Goal: Transaction & Acquisition: Purchase product/service

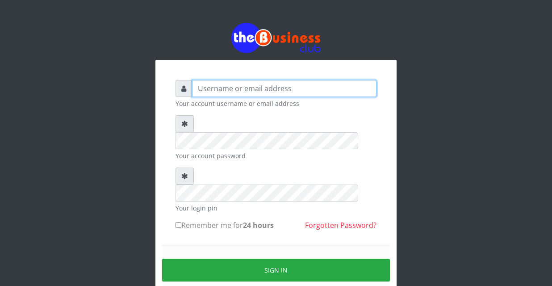
type input "YaronMarcuz"
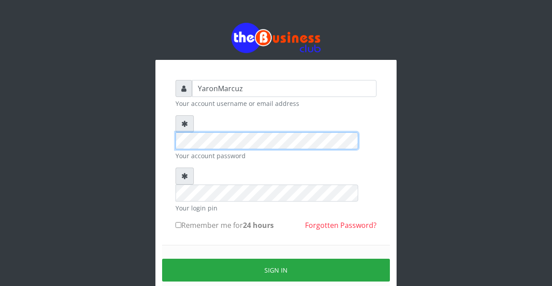
click at [103, 122] on div "YaronMarcuz Your account username or email address Your account password Your l…" at bounding box center [275, 177] width 509 height 355
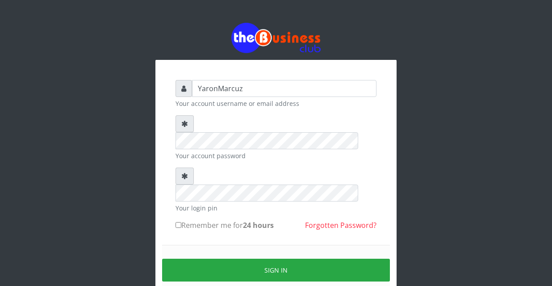
click at [178, 222] on input "Remember me for 24 hours" at bounding box center [178, 225] width 6 height 6
checkbox input "true"
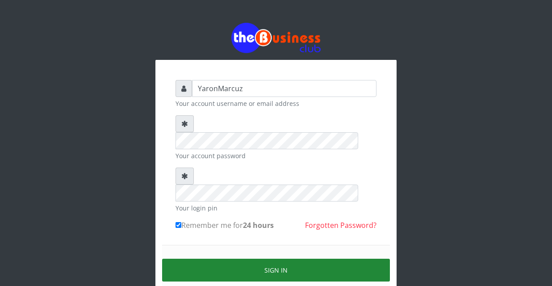
click at [253, 259] on button "Sign in" at bounding box center [276, 270] width 228 height 23
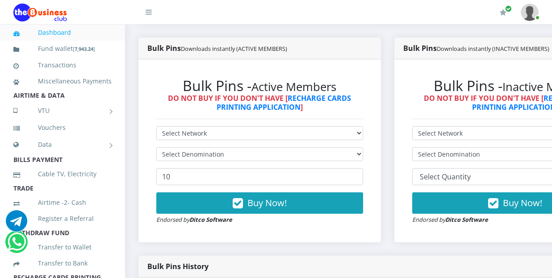
scroll to position [223, 0]
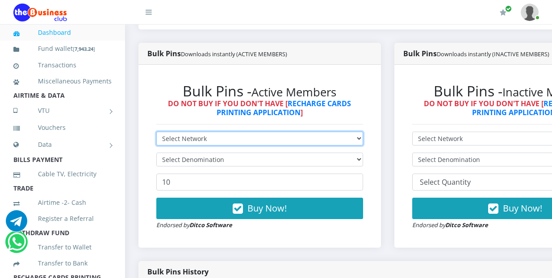
click at [208, 132] on select "Select Network MTN Globacom 9Mobile Airtel" at bounding box center [259, 139] width 207 height 14
select select "MTN"
click at [156, 132] on select "Select Network MTN Globacom 9Mobile Airtel" at bounding box center [259, 139] width 207 height 14
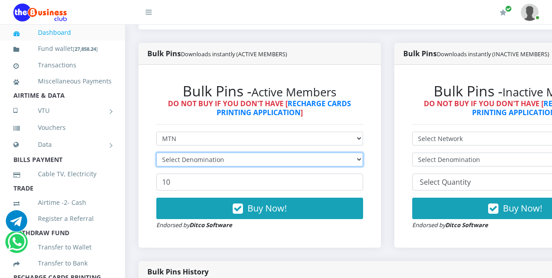
click at [224, 153] on select "Select Denomination" at bounding box center [259, 160] width 207 height 14
select select "969.9-1000"
click at [156, 153] on select "Select Denomination MTN NGN100 - ₦96.99 MTN NGN200 - ₦193.98 MTN NGN400 - ₦387.…" at bounding box center [259, 160] width 207 height 14
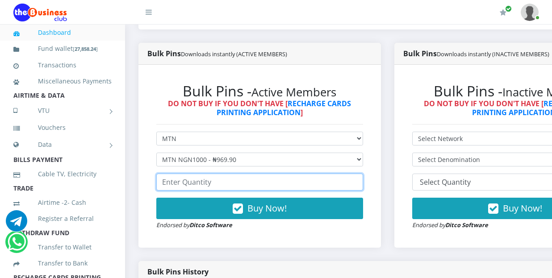
click at [219, 174] on input "number" at bounding box center [259, 182] width 207 height 17
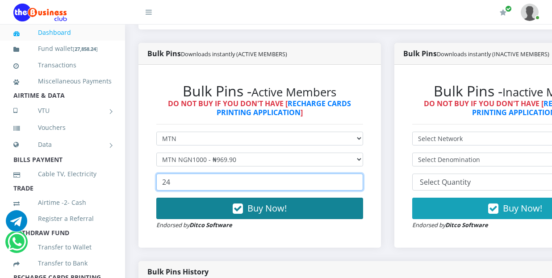
type input "24"
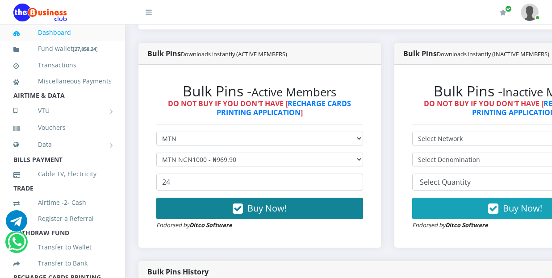
click at [202, 204] on button "Buy Now!" at bounding box center [259, 208] width 207 height 21
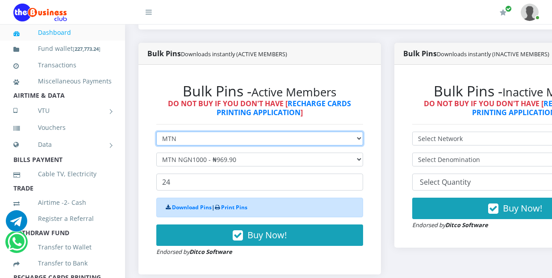
click at [200, 132] on select "Select Network MTN Globacom 9Mobile Airtel" at bounding box center [259, 139] width 207 height 14
select select "Airtel"
click at [156, 132] on select "Select Network MTN Globacom 9Mobile Airtel" at bounding box center [259, 139] width 207 height 14
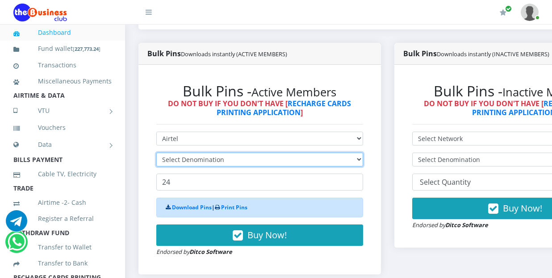
click at [193, 153] on select "Select Denomination" at bounding box center [259, 160] width 207 height 14
select select "963.8-1000"
click at [156, 153] on select "Select Denomination Airtel NGN100 - ₦96.38 Airtel NGN200 - ₦192.76 Airtel NGN50…" at bounding box center [259, 160] width 207 height 14
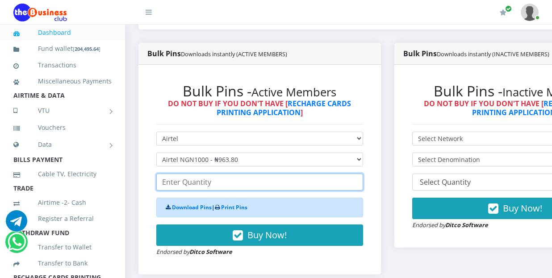
click at [194, 175] on input "number" at bounding box center [259, 182] width 207 height 17
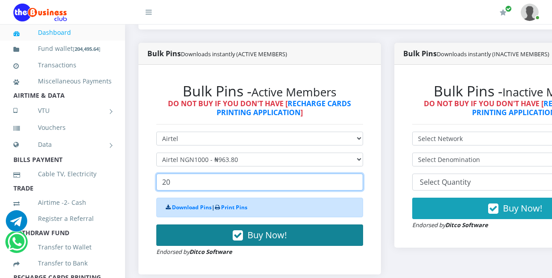
type input "20"
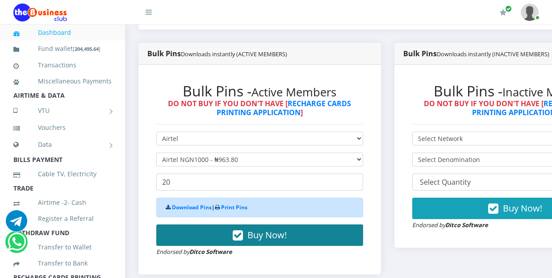
click at [211, 225] on button "Buy Now!" at bounding box center [259, 235] width 207 height 21
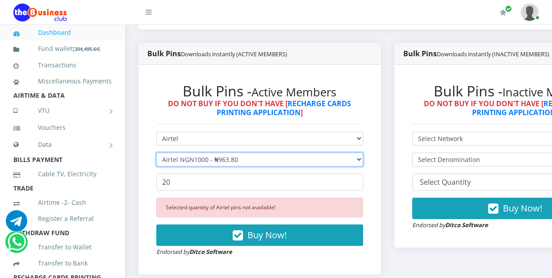
click at [211, 153] on select "Select Denomination Airtel NGN100 - ₦96.38 Airtel NGN200 - ₦192.76 Airtel NGN50…" at bounding box center [259, 160] width 207 height 14
select select "481.9-500"
click at [156, 153] on select "Select Denomination Airtel NGN100 - ₦96.38 Airtel NGN200 - ₦192.76 Airtel NGN50…" at bounding box center [259, 160] width 207 height 14
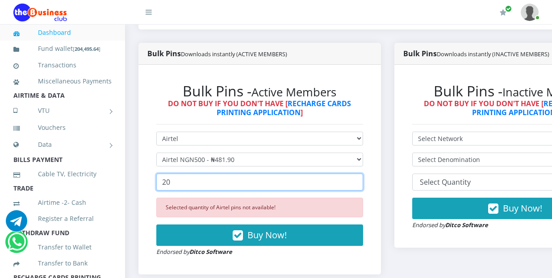
drag, startPoint x: 192, startPoint y: 178, endPoint x: 128, endPoint y: 175, distance: 64.3
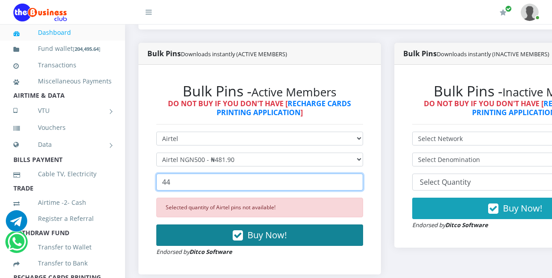
type input "44"
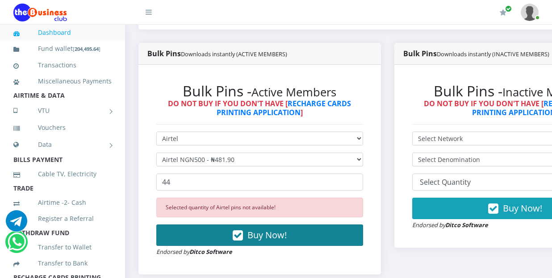
click at [208, 226] on button "Buy Now!" at bounding box center [259, 235] width 207 height 21
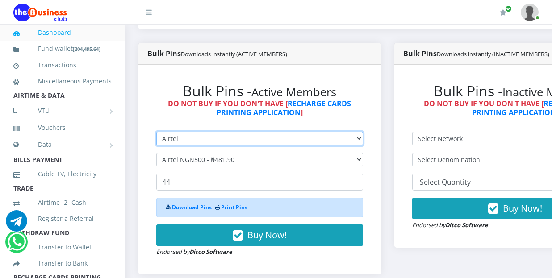
click at [206, 134] on select "Select Network MTN Globacom 9Mobile Airtel" at bounding box center [259, 139] width 207 height 14
select select "MTN"
click at [156, 132] on select "Select Network MTN Globacom 9Mobile Airtel" at bounding box center [259, 139] width 207 height 14
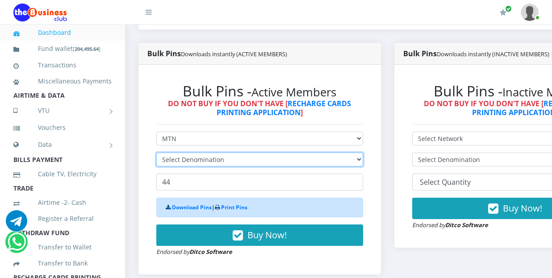
click at [189, 153] on select "Select Denomination" at bounding box center [259, 160] width 207 height 14
click at [284, 153] on select "Select Denomination" at bounding box center [259, 160] width 207 height 14
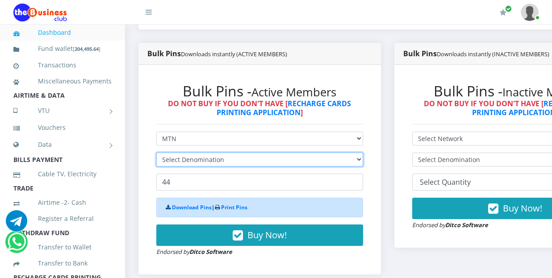
click at [283, 153] on select "Select Denomination" at bounding box center [259, 160] width 207 height 14
select select "484.95-500"
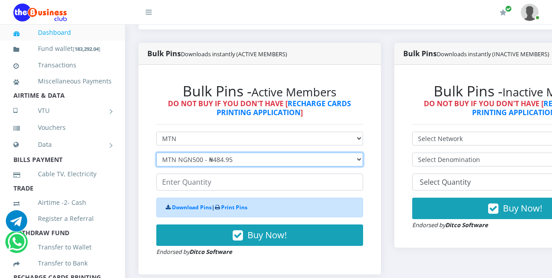
click at [156, 153] on select "Select Denomination MTN NGN100 - ₦96.99 MTN NGN200 - ₦193.98 MTN NGN400 - ₦387.…" at bounding box center [259, 160] width 207 height 14
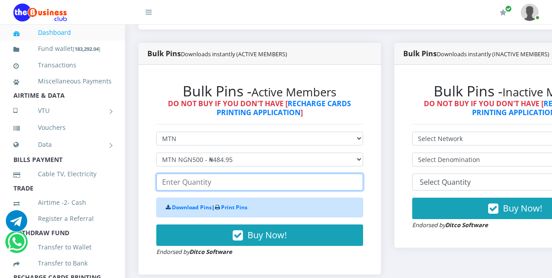
click at [191, 175] on input "number" at bounding box center [259, 182] width 207 height 17
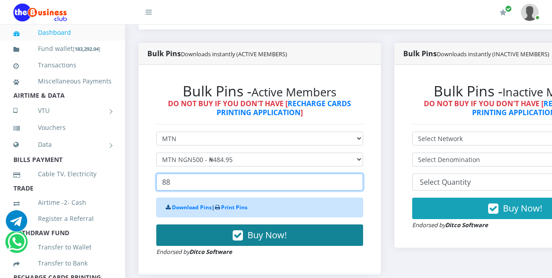
type input "88"
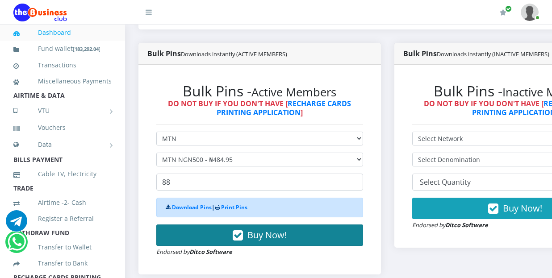
click at [203, 225] on button "Buy Now!" at bounding box center [259, 235] width 207 height 21
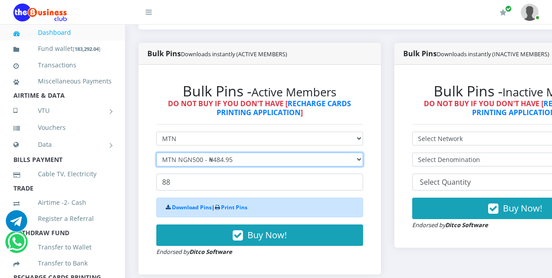
click at [191, 153] on select "Select Denomination MTN NGN100 - ₦96.99 MTN NGN200 - ₦193.98 MTN NGN400 - ₦387.…" at bounding box center [259, 160] width 207 height 14
select select "193.98-200"
click at [156, 153] on select "Select Denomination MTN NGN100 - ₦96.99 MTN NGN200 - ₦193.98 MTN NGN400 - ₦387.…" at bounding box center [259, 160] width 207 height 14
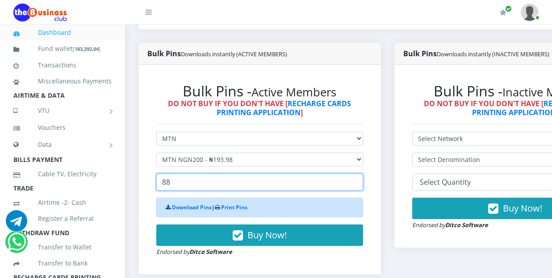
drag, startPoint x: 182, startPoint y: 171, endPoint x: 158, endPoint y: 174, distance: 24.3
click at [158, 174] on input "88" at bounding box center [259, 182] width 207 height 17
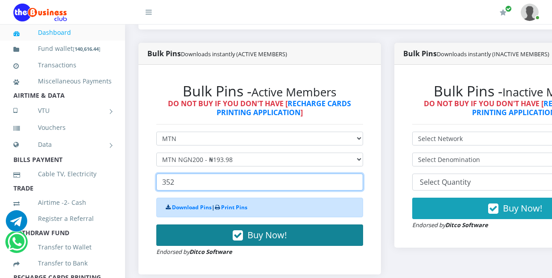
type input "352"
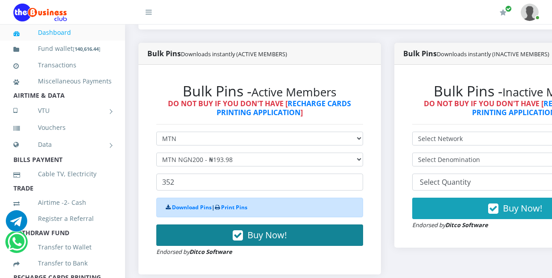
click at [200, 234] on button "Buy Now!" at bounding box center [259, 235] width 207 height 21
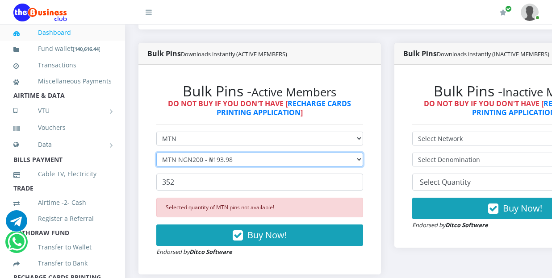
click at [206, 153] on select "Select Denomination MTN NGN100 - ₦96.99 MTN NGN200 - ₦193.98 MTN NGN400 - ₦387.…" at bounding box center [259, 160] width 207 height 14
select select "96.99-100"
click at [156, 153] on select "Select Denomination MTN NGN100 - ₦96.99 MTN NGN200 - ₦193.98 MTN NGN400 - ₦387.…" at bounding box center [259, 160] width 207 height 14
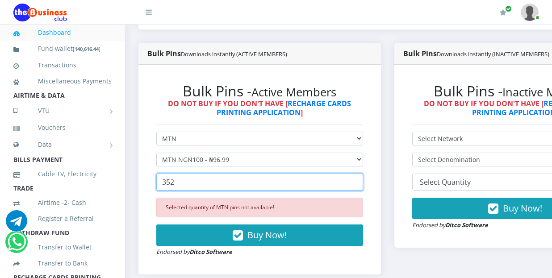
drag, startPoint x: 191, startPoint y: 178, endPoint x: 155, endPoint y: 178, distance: 35.7
click at [155, 178] on div "Bulk Pins - Active Members DO NOT BUY IF YOU DON'T HAVE [ RECHARGE CARDS PRINTI…" at bounding box center [259, 170] width 225 height 192
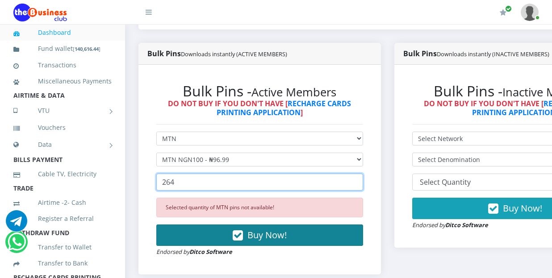
type input "264"
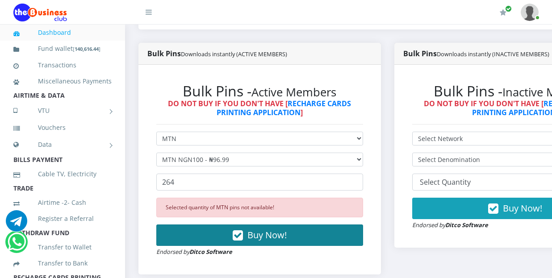
click at [210, 231] on button "Buy Now!" at bounding box center [259, 235] width 207 height 21
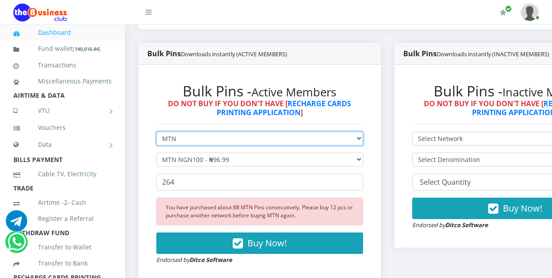
click at [209, 132] on select "Select Network MTN Globacom 9Mobile Airtel" at bounding box center [259, 139] width 207 height 14
select select "Airtel"
click at [156, 132] on select "Select Network MTN Globacom 9Mobile Airtel" at bounding box center [259, 139] width 207 height 14
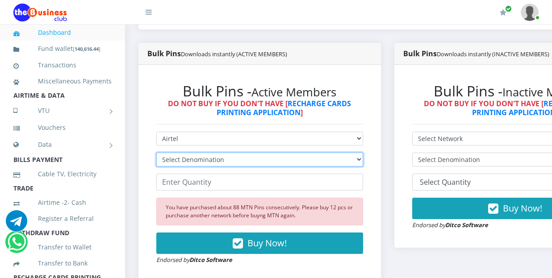
click at [196, 154] on select "Select Denomination Airtel NGN100 - ₦96.38 Airtel NGN200 - ₦192.76 Airtel NGN50…" at bounding box center [259, 160] width 207 height 14
select select "192.76-200"
click at [156, 153] on select "Select Denomination Airtel NGN100 - ₦96.38 Airtel NGN200 - ₦192.76 Airtel NGN50…" at bounding box center [259, 160] width 207 height 14
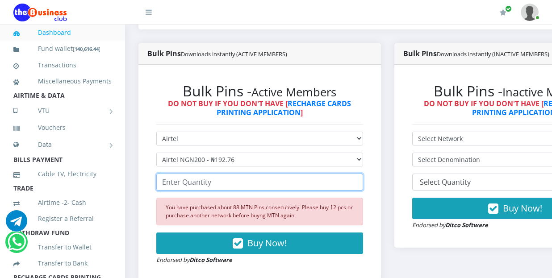
click at [180, 176] on input "number" at bounding box center [259, 182] width 207 height 17
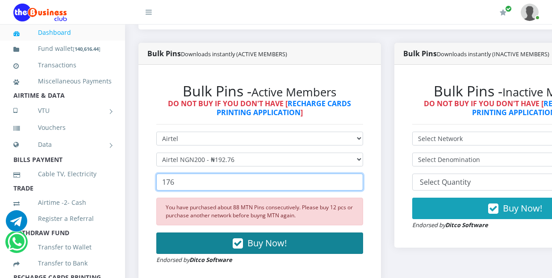
type input "176"
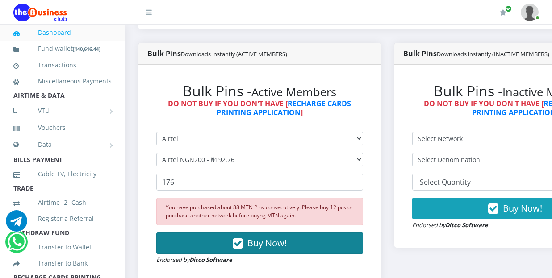
click at [195, 233] on button "Buy Now!" at bounding box center [259, 243] width 207 height 21
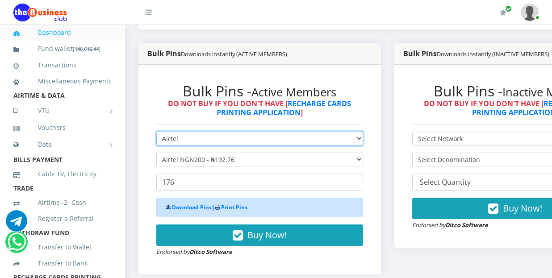
click at [195, 133] on select "Select Network MTN Globacom 9Mobile Airtel" at bounding box center [259, 139] width 207 height 14
select select "MTN"
click at [156, 132] on select "Select Network MTN Globacom 9Mobile Airtel" at bounding box center [259, 139] width 207 height 14
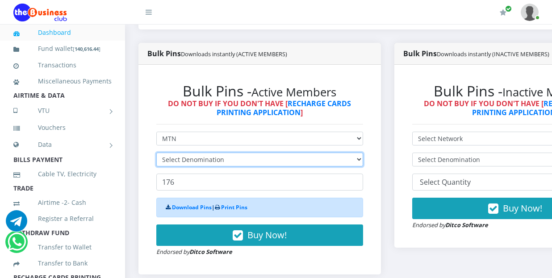
click at [202, 153] on select "Select Denomination" at bounding box center [259, 160] width 207 height 14
click at [239, 155] on select "Select Denomination" at bounding box center [259, 160] width 207 height 14
select select "96.99-100"
click at [156, 153] on select "Select Denomination MTN NGN100 - ₦96.99 MTN NGN200 - ₦193.98 MTN NGN400 - ₦387.…" at bounding box center [259, 160] width 207 height 14
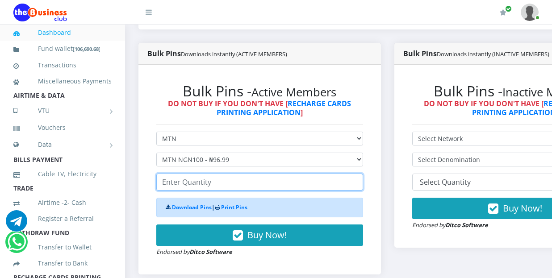
click at [181, 176] on input "number" at bounding box center [259, 182] width 207 height 17
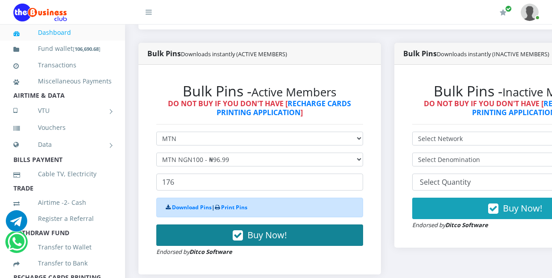
click at [197, 225] on button "Buy Now!" at bounding box center [259, 235] width 207 height 21
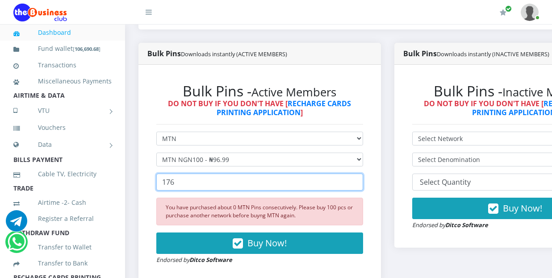
drag, startPoint x: 149, startPoint y: 184, endPoint x: 117, endPoint y: 184, distance: 31.3
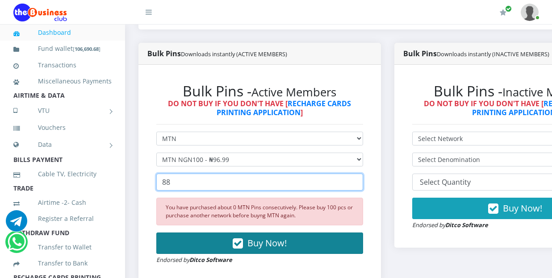
type input "88"
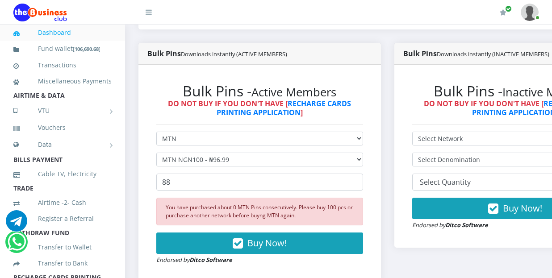
click at [307, 240] on button "Buy Now!" at bounding box center [259, 243] width 207 height 21
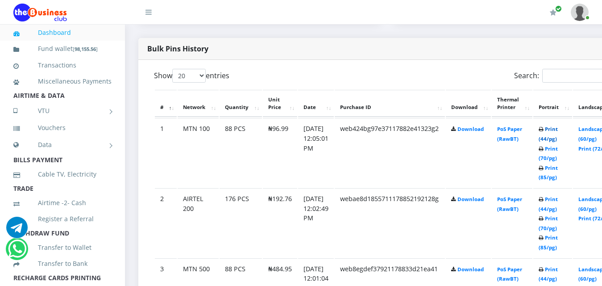
click at [551, 125] on link "Print (44/pg)" at bounding box center [548, 133] width 19 height 17
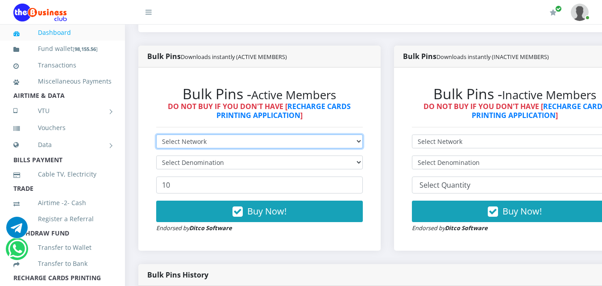
click at [259, 135] on select "Select Network MTN Globacom 9Mobile Airtel" at bounding box center [259, 141] width 207 height 14
select select "Airtel"
click at [156, 134] on select "Select Network MTN Globacom 9Mobile Airtel" at bounding box center [259, 141] width 207 height 14
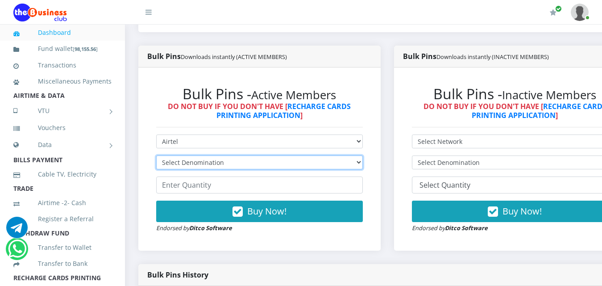
click at [247, 155] on select "Select Denomination Airtel NGN100 - ₦96.38 Airtel NGN200 - ₦192.76 Airtel NGN50…" at bounding box center [259, 162] width 207 height 14
select select "96.38-100"
click at [156, 155] on select "Select Denomination Airtel NGN100 - ₦96.38 Airtel NGN200 - ₦192.76 Airtel NGN50…" at bounding box center [259, 162] width 207 height 14
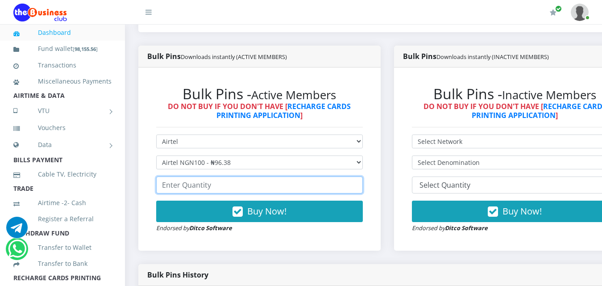
click at [192, 178] on input "number" at bounding box center [259, 184] width 207 height 17
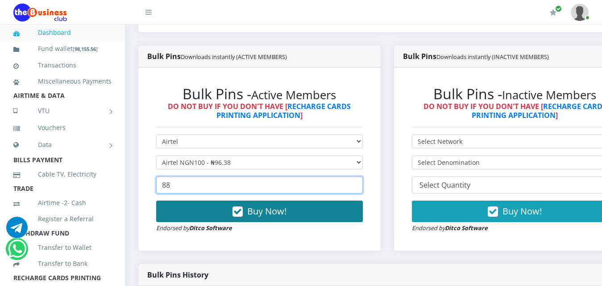
type input "88"
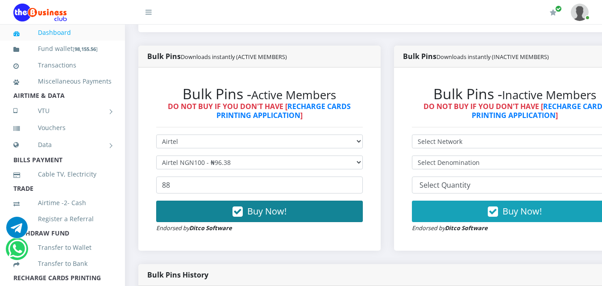
click at [204, 202] on button "Buy Now!" at bounding box center [259, 210] width 207 height 21
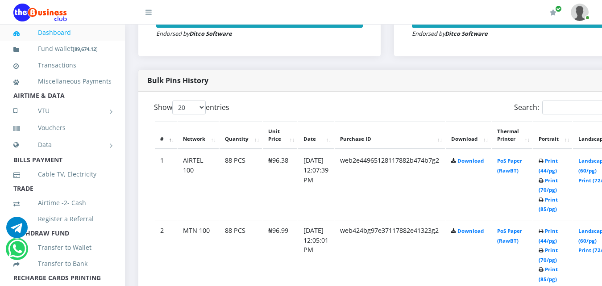
scroll to position [418, 0]
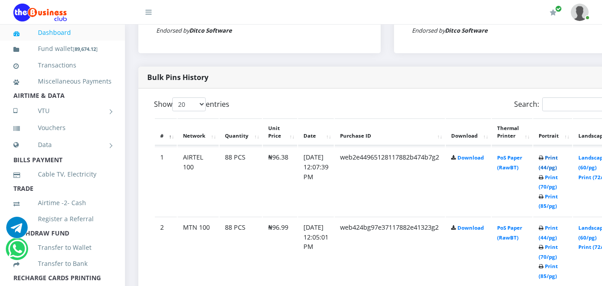
drag, startPoint x: 566, startPoint y: 144, endPoint x: 568, endPoint y: 149, distance: 5.2
click at [551, 146] on td "Print (44/pg) Print (70/pg) Print (85/pg)" at bounding box center [553, 180] width 39 height 69
click at [551, 154] on link "Print (44/pg)" at bounding box center [548, 162] width 19 height 17
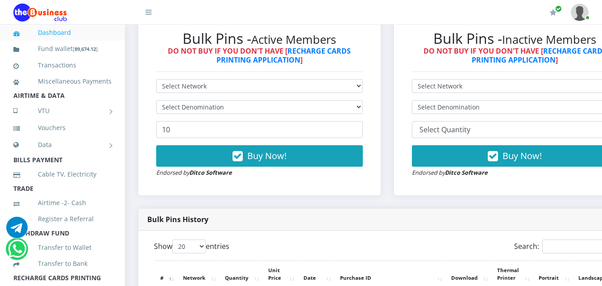
scroll to position [239, 0]
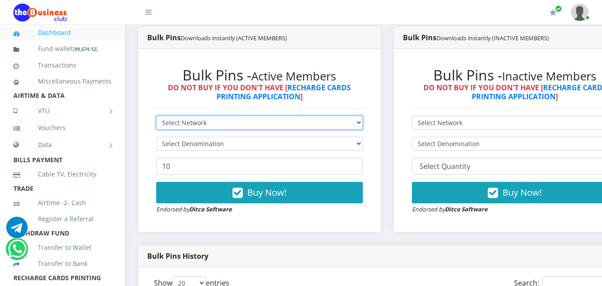
click at [272, 116] on select "Select Network MTN Globacom 9Mobile Airtel" at bounding box center [259, 123] width 207 height 14
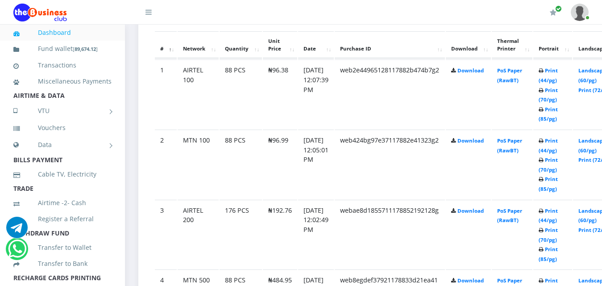
scroll to position [507, 0]
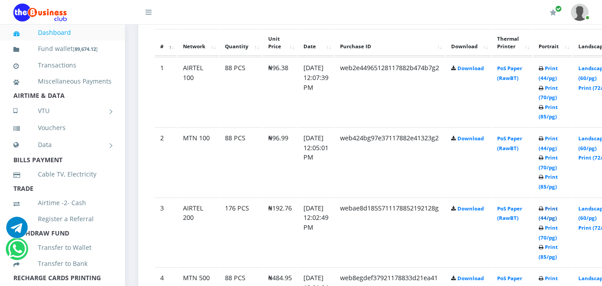
click at [558, 205] on link "Print (44/pg)" at bounding box center [548, 213] width 19 height 17
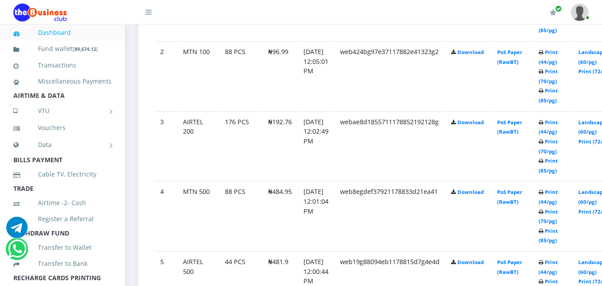
scroll to position [597, 0]
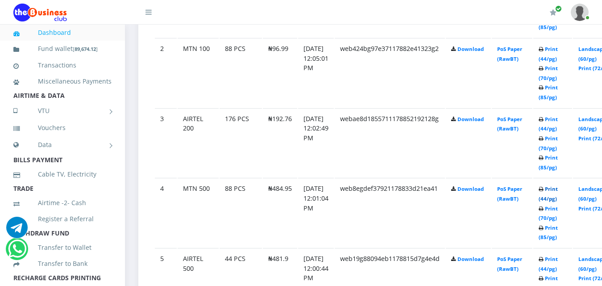
click at [558, 185] on link "Print (44/pg)" at bounding box center [548, 193] width 19 height 17
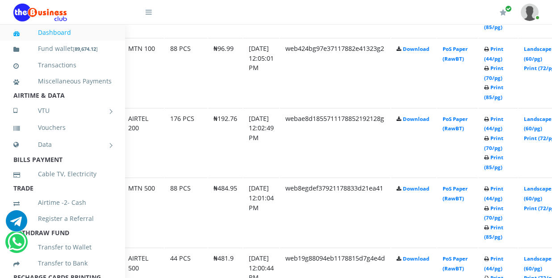
scroll to position [597, 54]
click at [504, 255] on link "Print (44/pg)" at bounding box center [493, 263] width 19 height 17
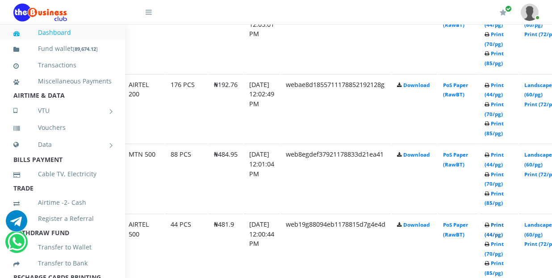
scroll to position [673, 54]
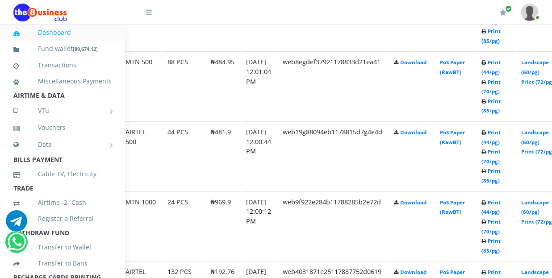
scroll to position [723, 58]
click at [500, 129] on link "Print (44/pg)" at bounding box center [490, 137] width 19 height 17
click at [500, 199] on link "Print (44/pg)" at bounding box center [490, 207] width 19 height 17
